Goal: Task Accomplishment & Management: Use online tool/utility

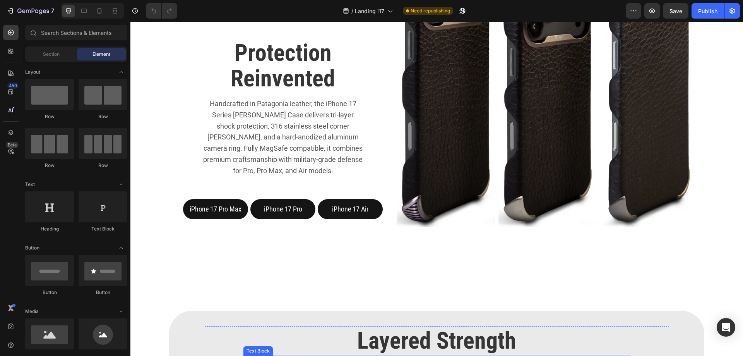
scroll to position [232, 0]
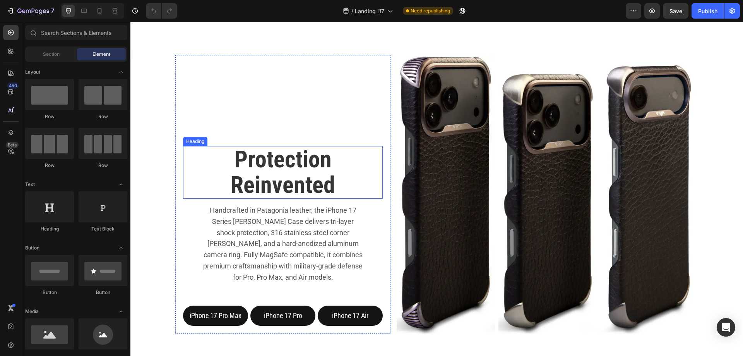
click at [203, 138] on div "Heading" at bounding box center [195, 141] width 21 height 7
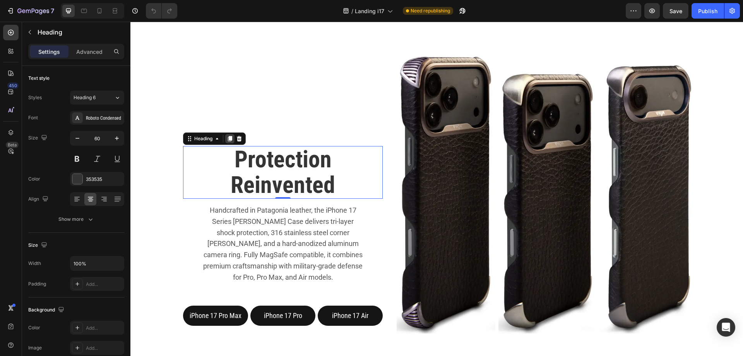
click at [229, 136] on icon at bounding box center [230, 138] width 4 height 5
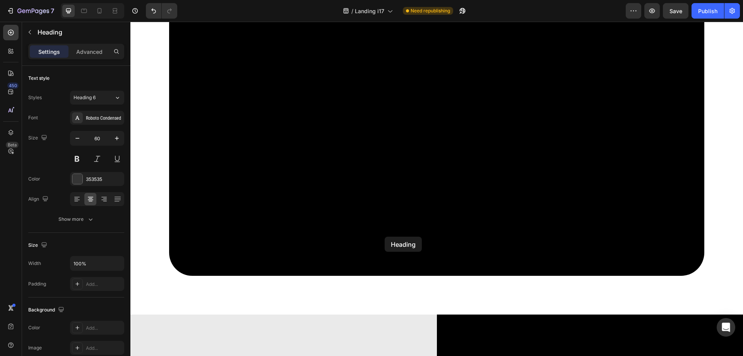
scroll to position [769, 0]
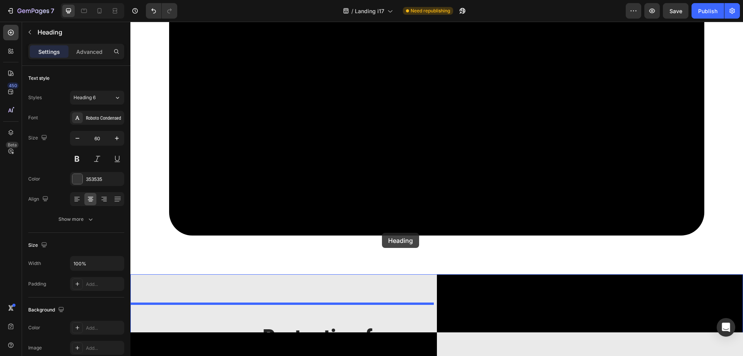
drag, startPoint x: 191, startPoint y: 135, endPoint x: 382, endPoint y: 232, distance: 214.4
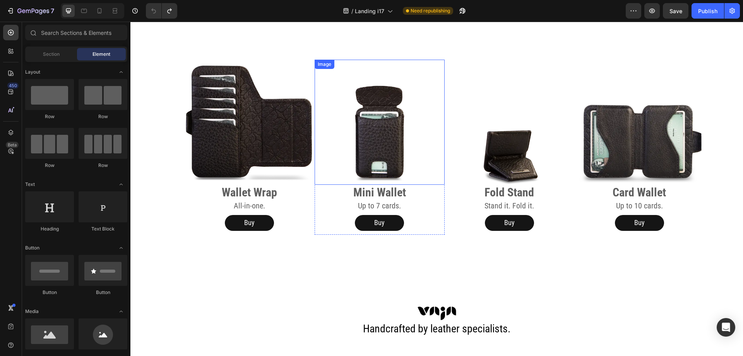
scroll to position [1543, 0]
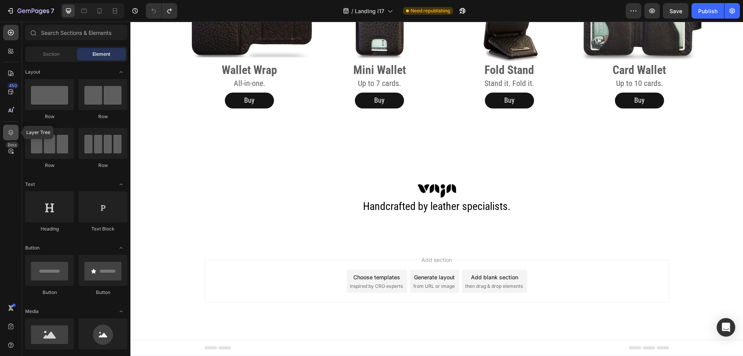
click at [8, 130] on icon at bounding box center [11, 132] width 8 height 8
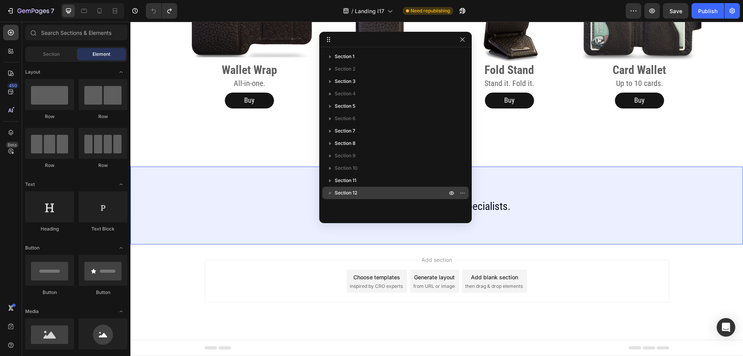
click at [331, 190] on icon "button" at bounding box center [330, 193] width 8 height 8
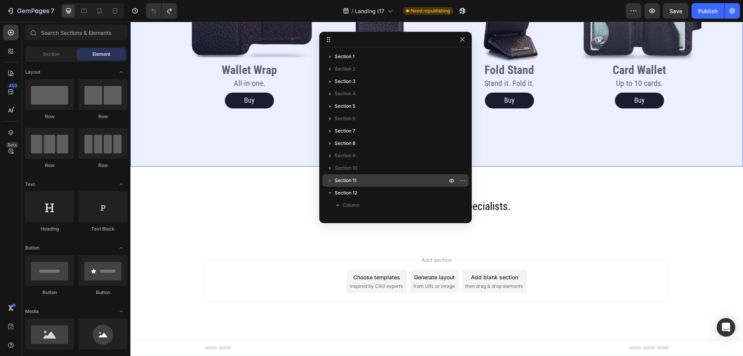
click at [335, 180] on span "Section 11" at bounding box center [346, 180] width 22 height 8
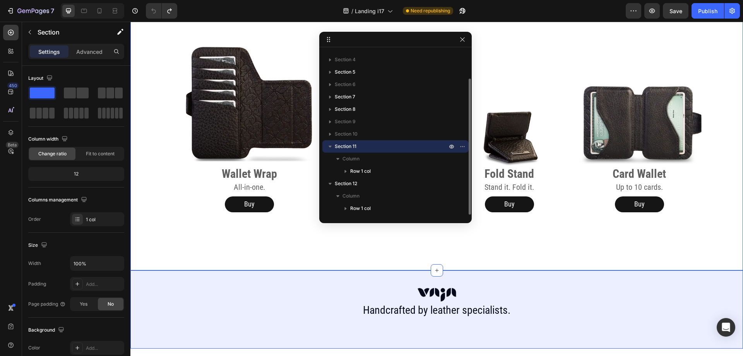
scroll to position [1582, 0]
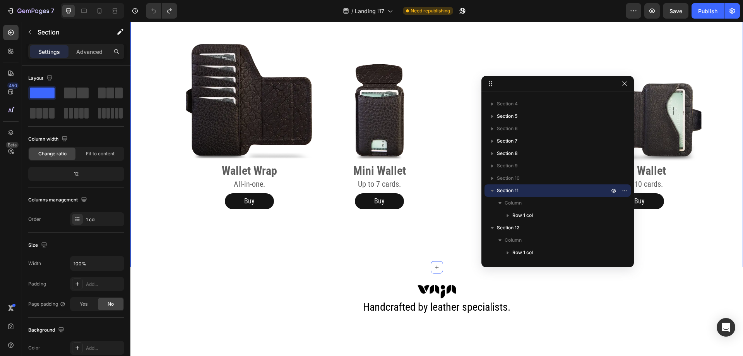
drag, startPoint x: 352, startPoint y: 40, endPoint x: 515, endPoint y: 84, distance: 168.4
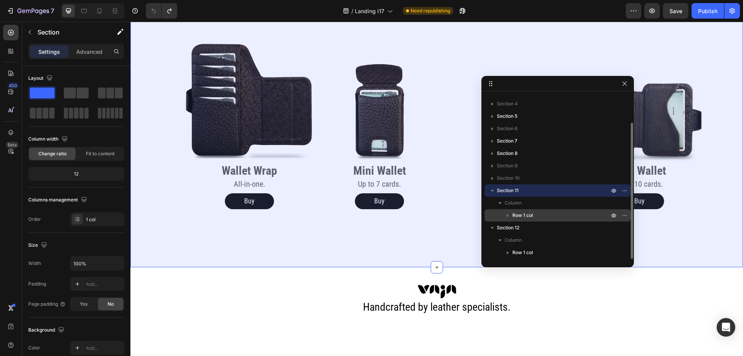
click at [515, 216] on span "Row 1 col" at bounding box center [522, 215] width 21 height 8
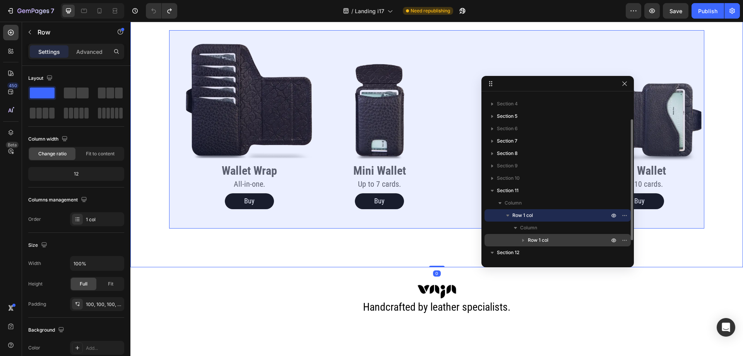
click at [526, 239] on icon "button" at bounding box center [523, 240] width 8 height 8
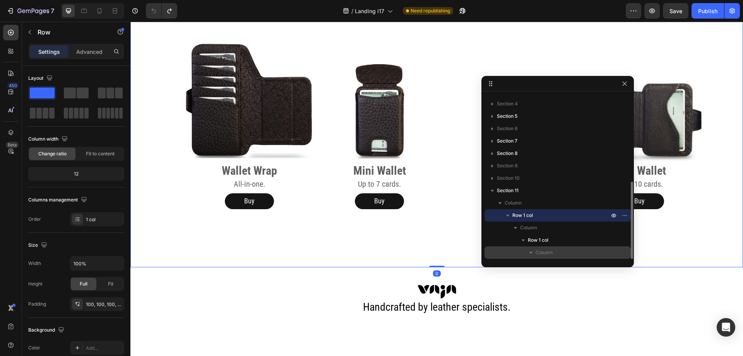
scroll to position [84, 0]
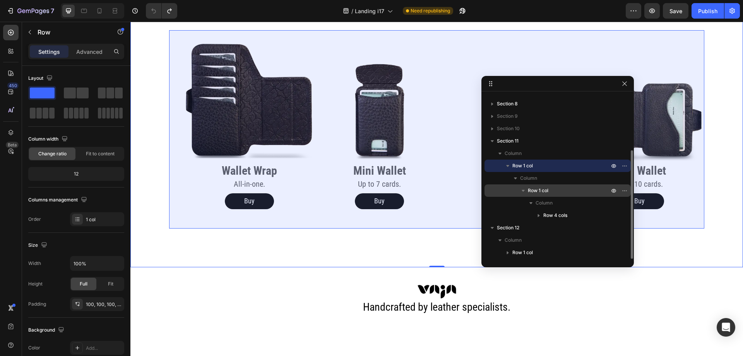
click at [537, 189] on span "Row 1 col" at bounding box center [538, 190] width 21 height 8
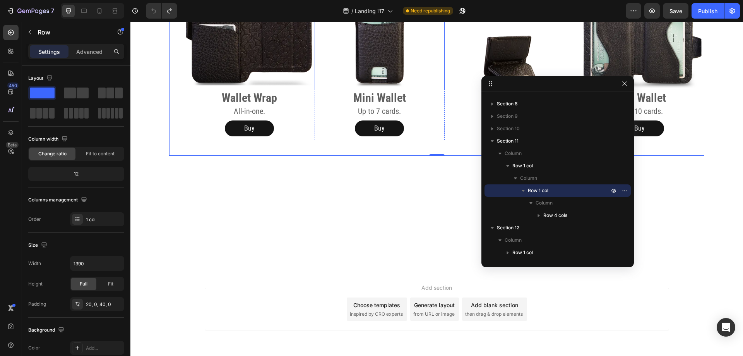
scroll to position [1311, 0]
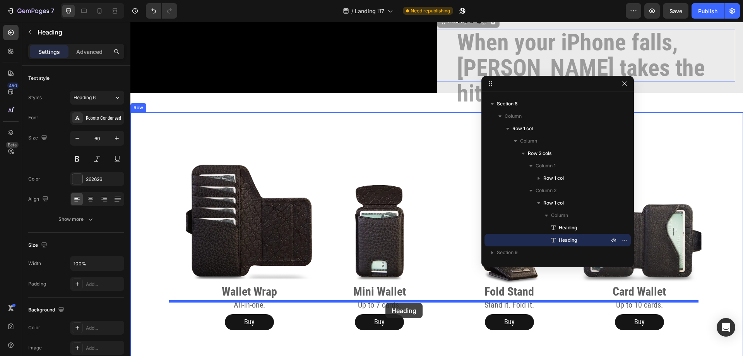
drag, startPoint x: 439, startPoint y: 85, endPoint x: 385, endPoint y: 303, distance: 224.3
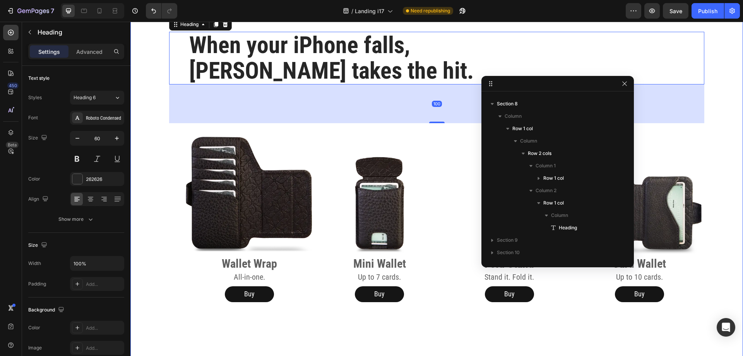
scroll to position [1543, 0]
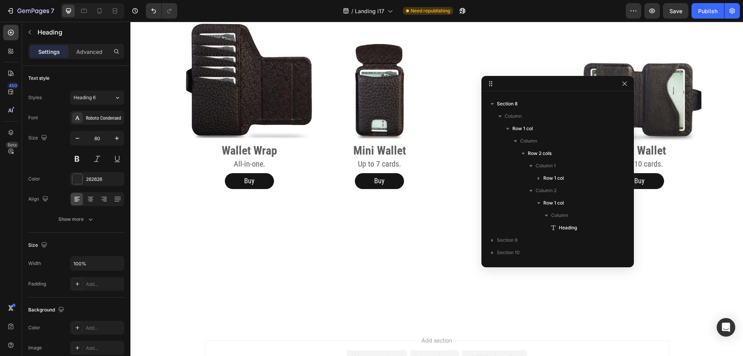
click at [89, 197] on icon at bounding box center [90, 197] width 5 height 1
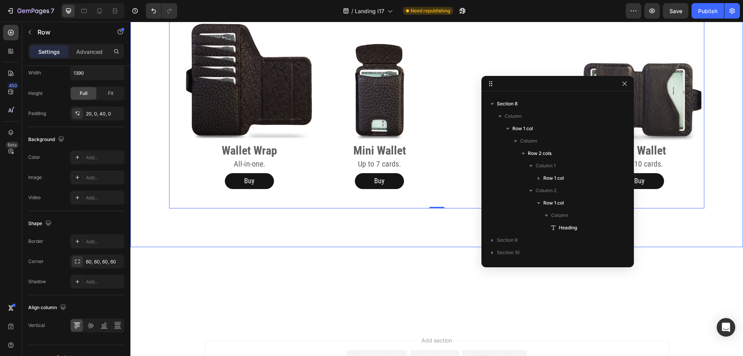
scroll to position [0, 0]
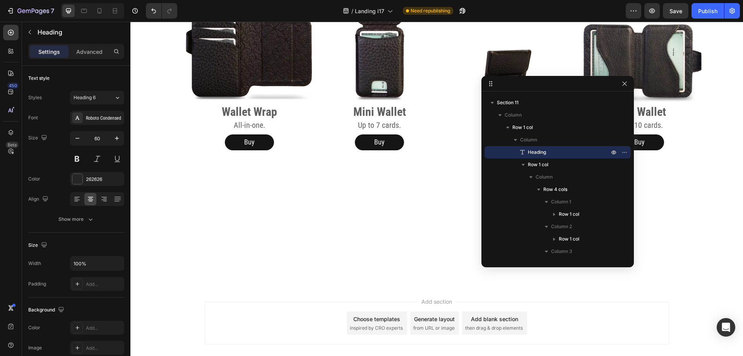
drag, startPoint x: 434, startPoint y: 159, endPoint x: 446, endPoint y: 112, distance: 48.9
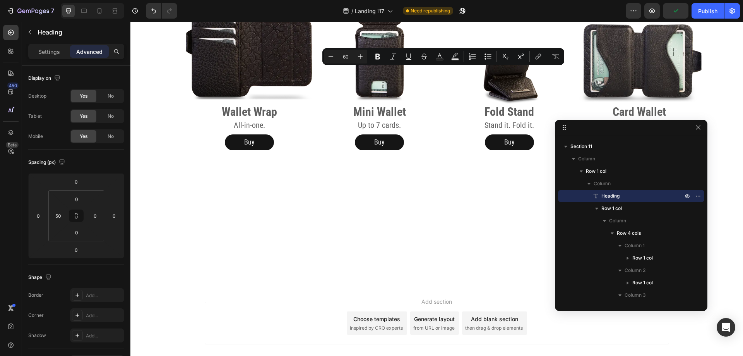
drag, startPoint x: 563, startPoint y: 87, endPoint x: 639, endPoint y: 133, distance: 88.8
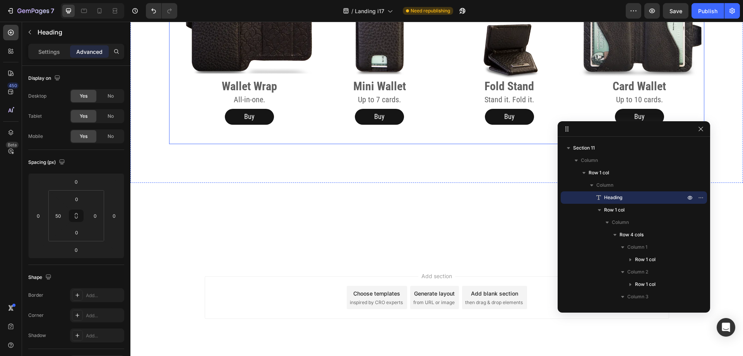
click at [475, 101] on div "Image Wallet Wrap Heading All-in-one. Heading Buy Button Row Image Mini Wallet …" at bounding box center [436, 45] width 535 height 198
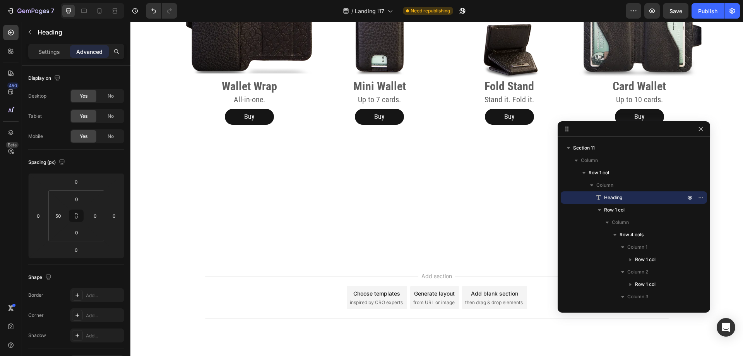
click at [676, 12] on span "Save" at bounding box center [675, 11] width 13 height 7
click at [699, 129] on icon "button" at bounding box center [700, 129] width 6 height 6
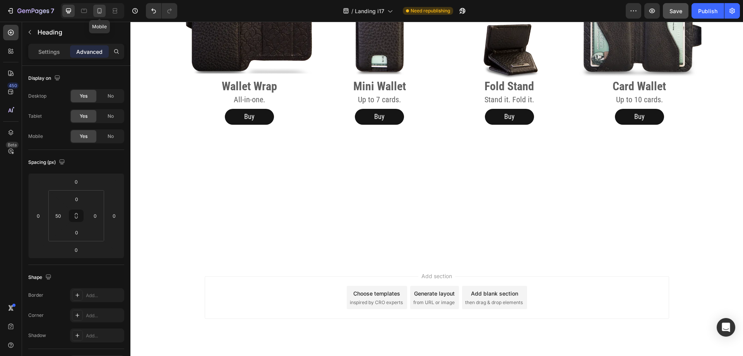
click at [99, 11] on icon at bounding box center [100, 11] width 8 height 8
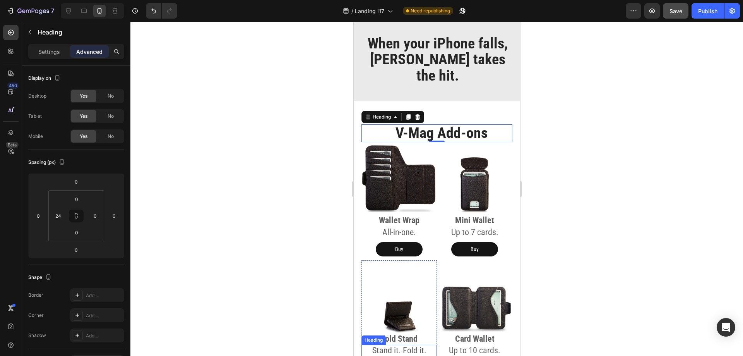
scroll to position [1333, 0]
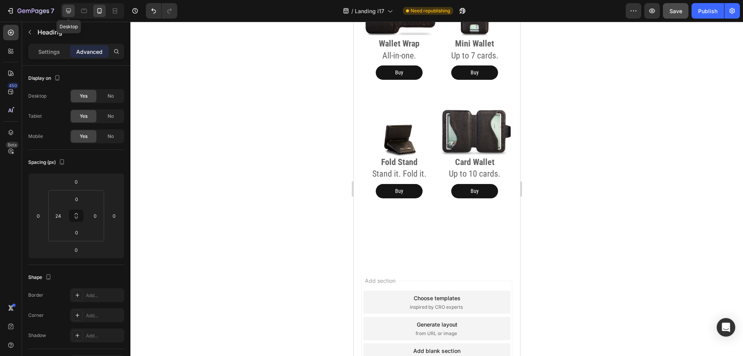
click at [70, 12] on icon at bounding box center [68, 11] width 5 height 5
type input "50"
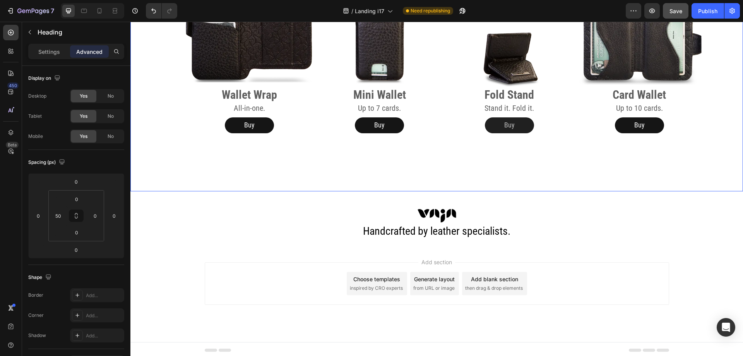
scroll to position [1268, 0]
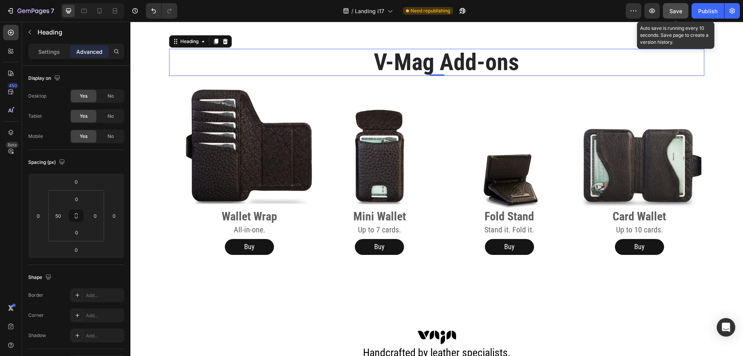
click at [676, 12] on span "Save" at bounding box center [675, 11] width 13 height 7
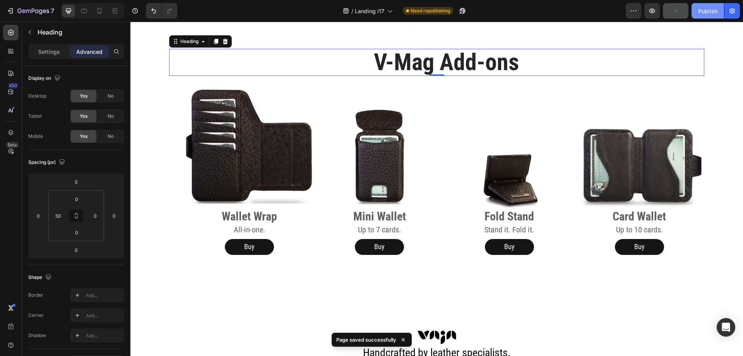
click at [706, 8] on div "Publish" at bounding box center [707, 11] width 19 height 8
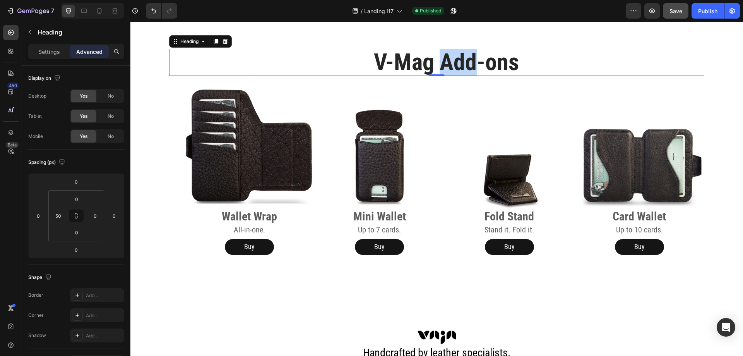
click at [453, 66] on p "V-Mag Add-ons" at bounding box center [446, 63] width 514 height 26
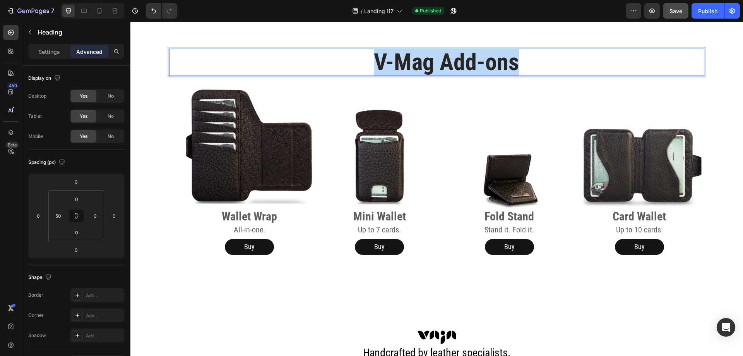
click at [453, 66] on p "V-Mag Add-ons" at bounding box center [446, 63] width 514 height 26
